Goal: Navigation & Orientation: Find specific page/section

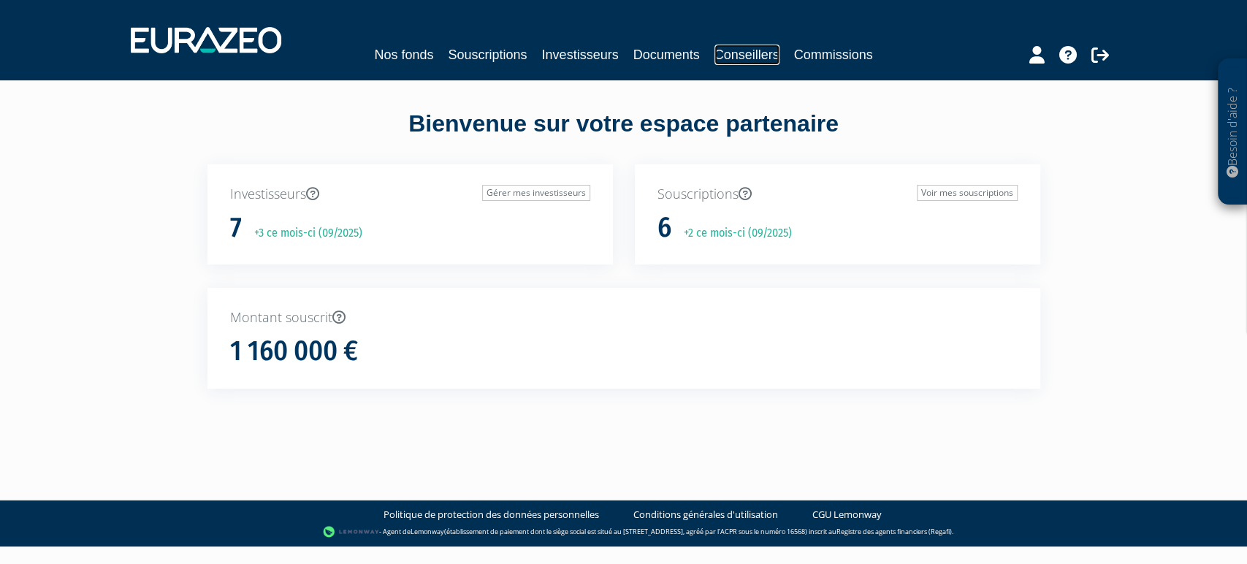
click at [769, 47] on link "Conseillers" at bounding box center [747, 55] width 65 height 20
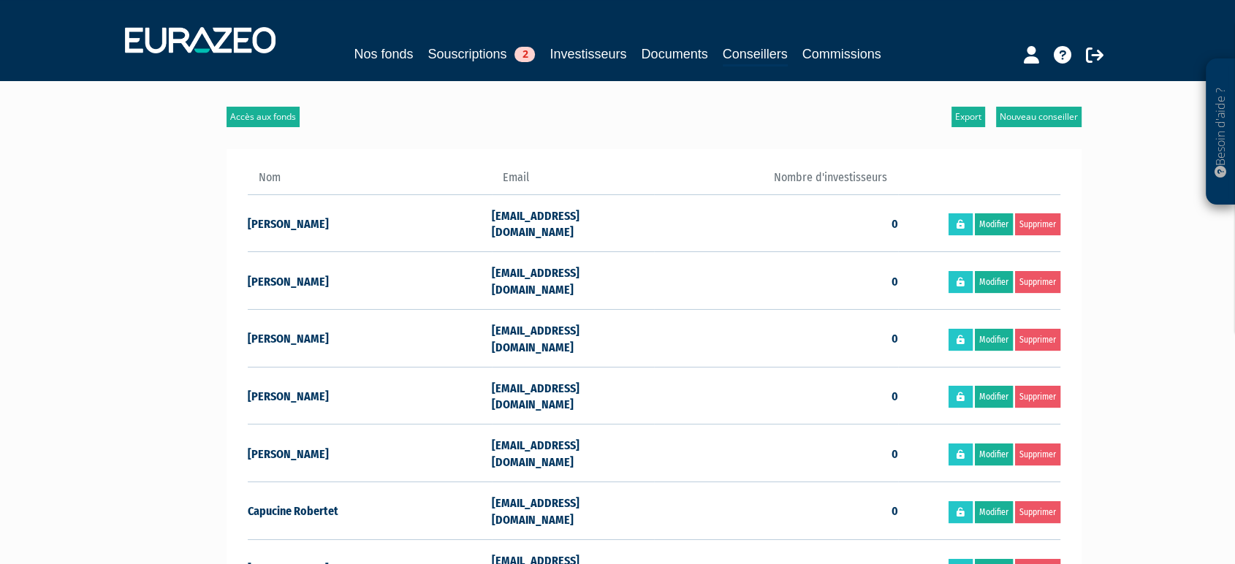
scroll to position [162, 0]
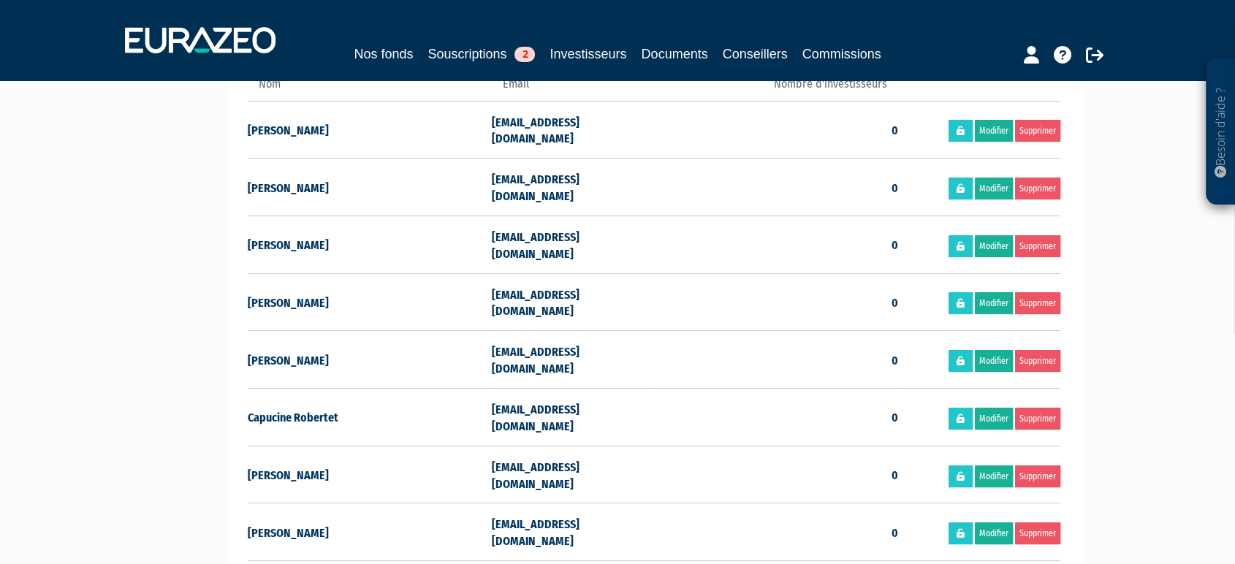
click at [1175, 240] on div "Besoin d'aide ? × J'ai besoin d'aide Si vous avez une question à propos du fonc…" at bounding box center [617, 301] width 1235 height 927
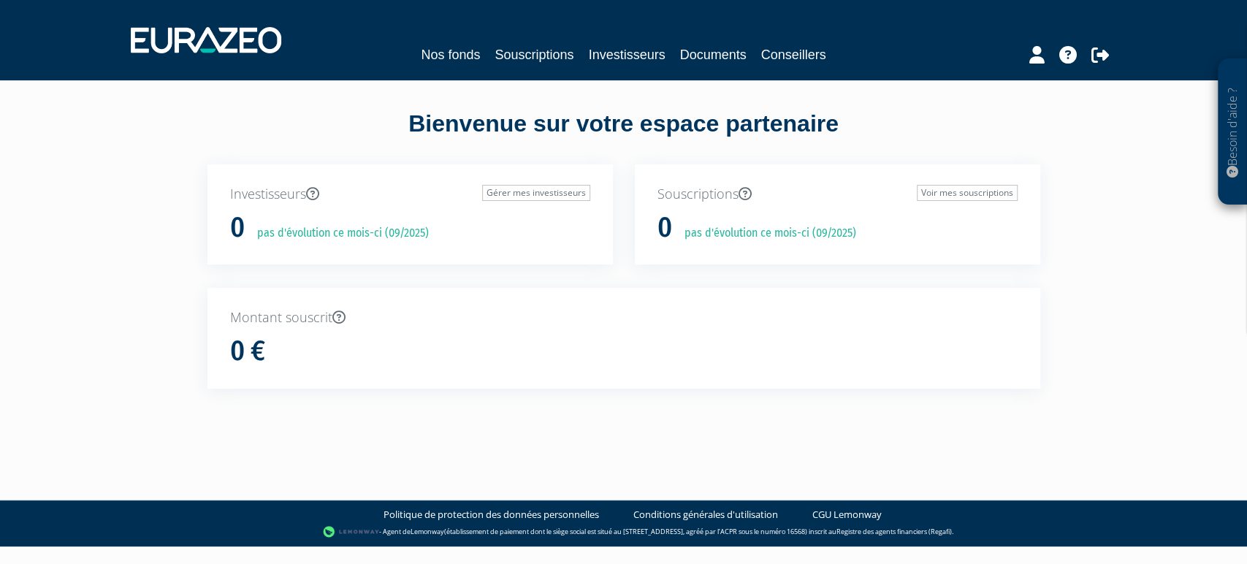
click at [607, 45] on link "Investisseurs" at bounding box center [626, 55] width 77 height 20
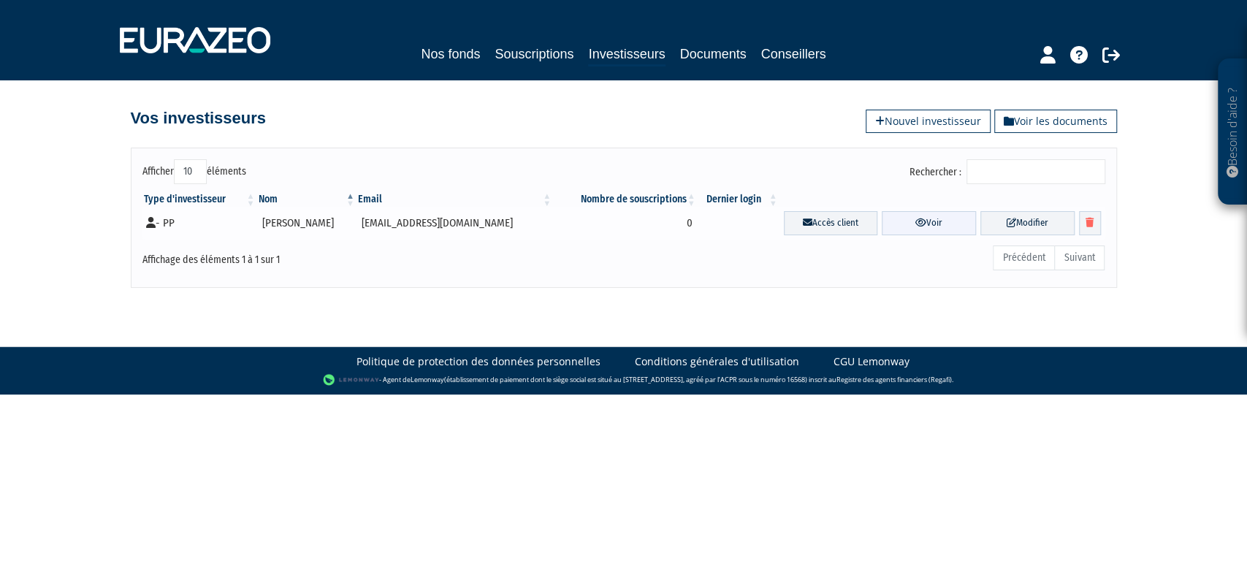
click at [882, 224] on link "Voir" at bounding box center [929, 223] width 94 height 24
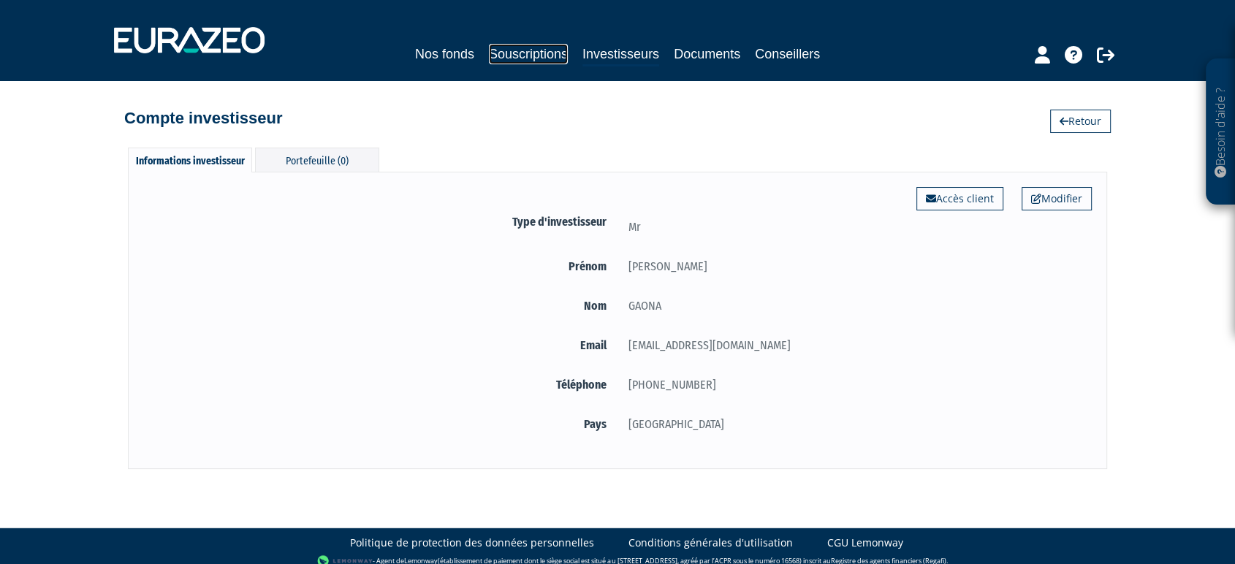
click at [503, 56] on link "Souscriptions" at bounding box center [528, 54] width 79 height 20
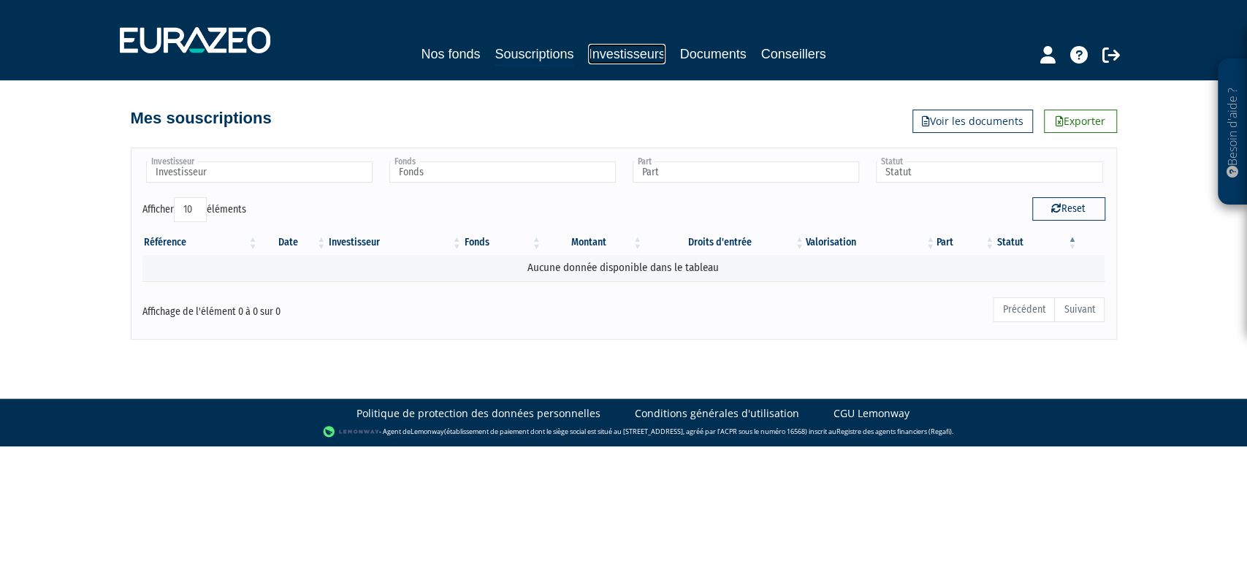
click at [627, 57] on link "Investisseurs" at bounding box center [626, 54] width 77 height 20
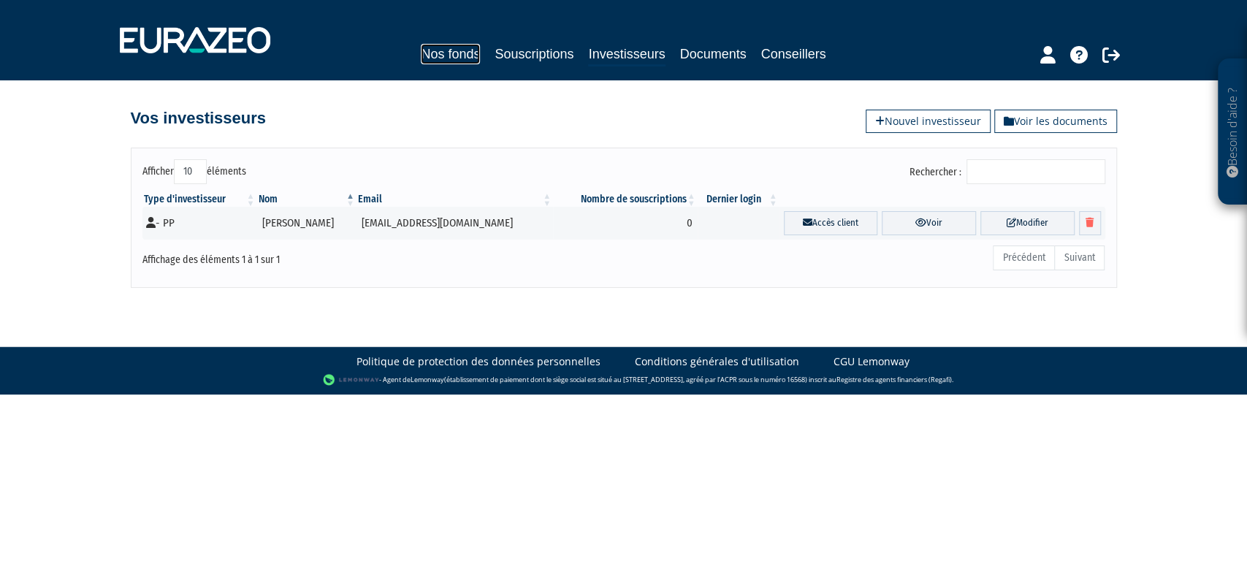
click at [442, 57] on link "Nos fonds" at bounding box center [450, 54] width 59 height 20
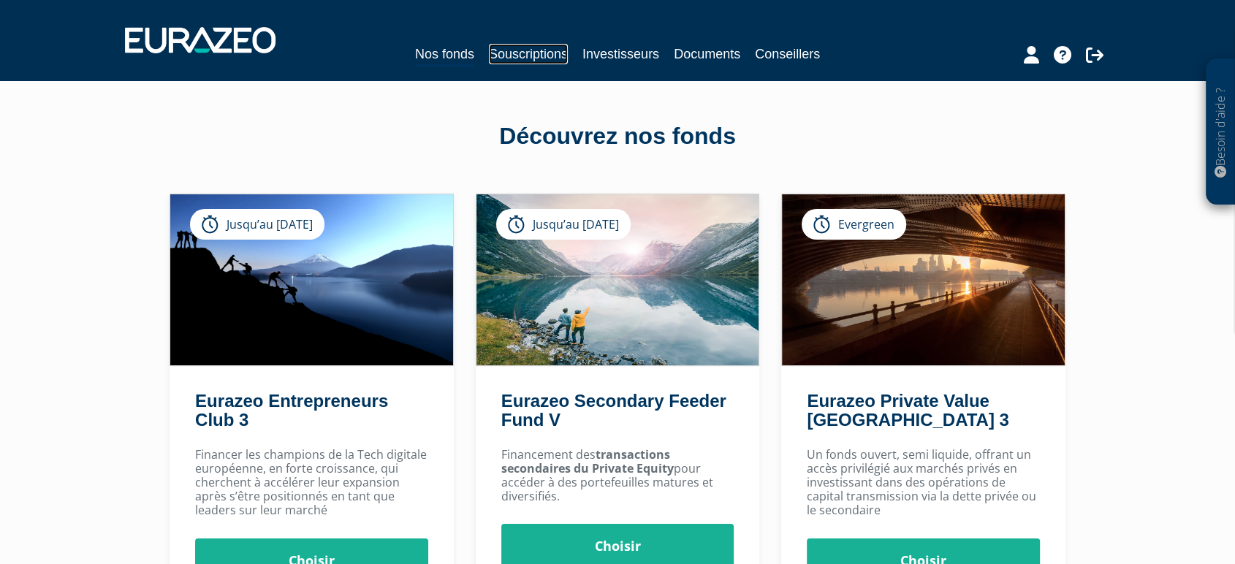
click at [541, 59] on link "Souscriptions" at bounding box center [528, 54] width 79 height 20
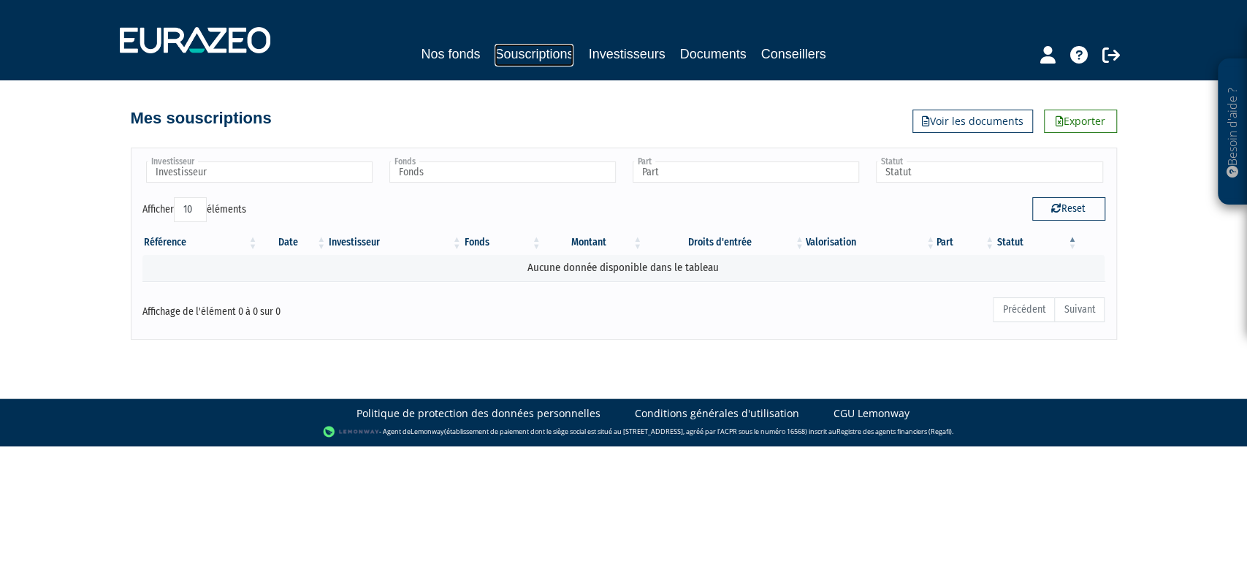
click at [514, 57] on link "Souscriptions" at bounding box center [534, 55] width 79 height 23
click at [433, 63] on link "Nos fonds" at bounding box center [450, 54] width 59 height 20
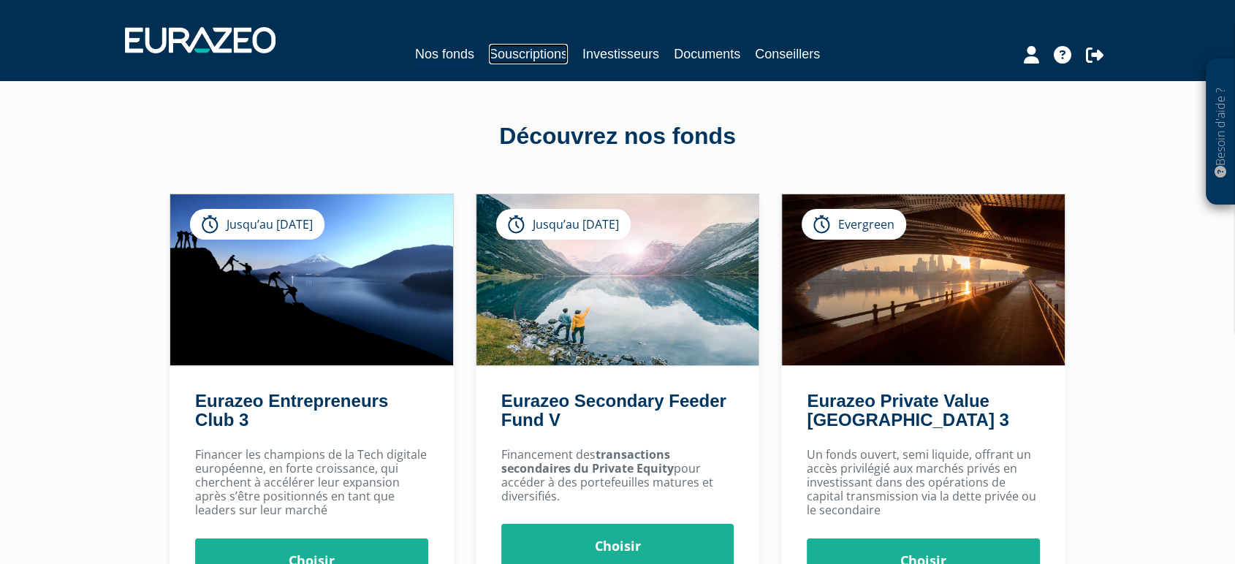
click at [522, 57] on link "Souscriptions" at bounding box center [528, 54] width 79 height 20
